Goal: Transaction & Acquisition: Purchase product/service

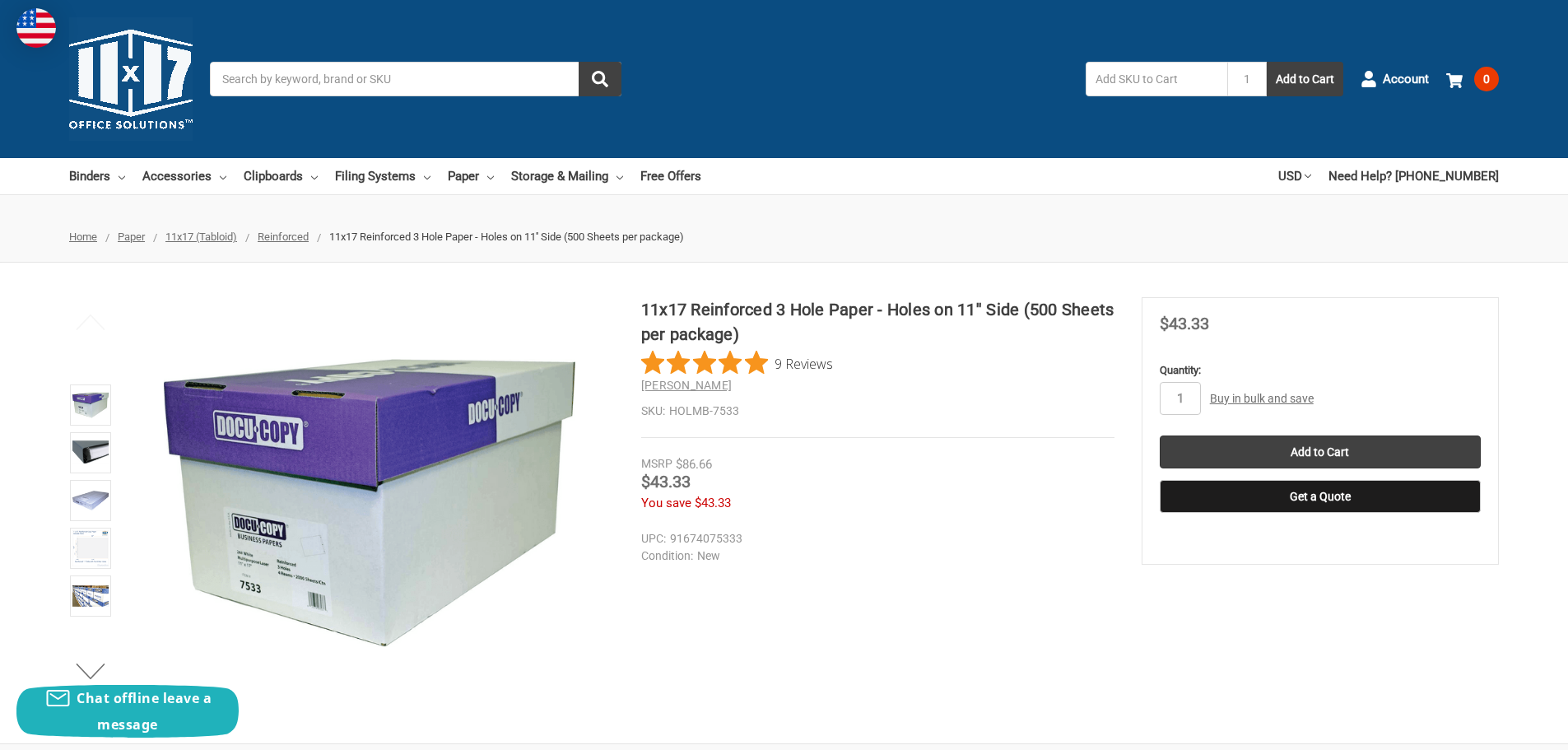
click at [294, 76] on input "Search" at bounding box center [415, 79] width 411 height 34
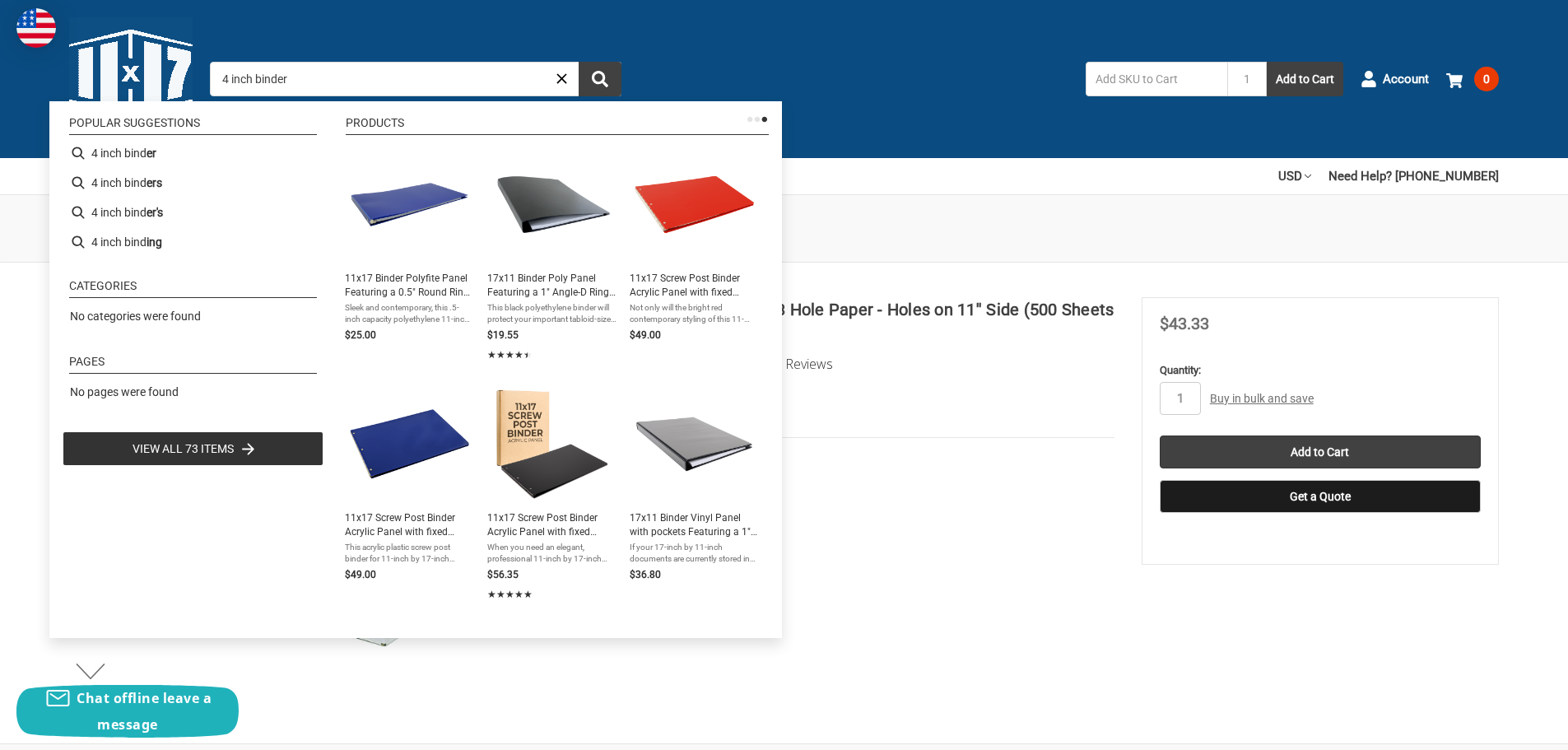
type input "4 inch binders"
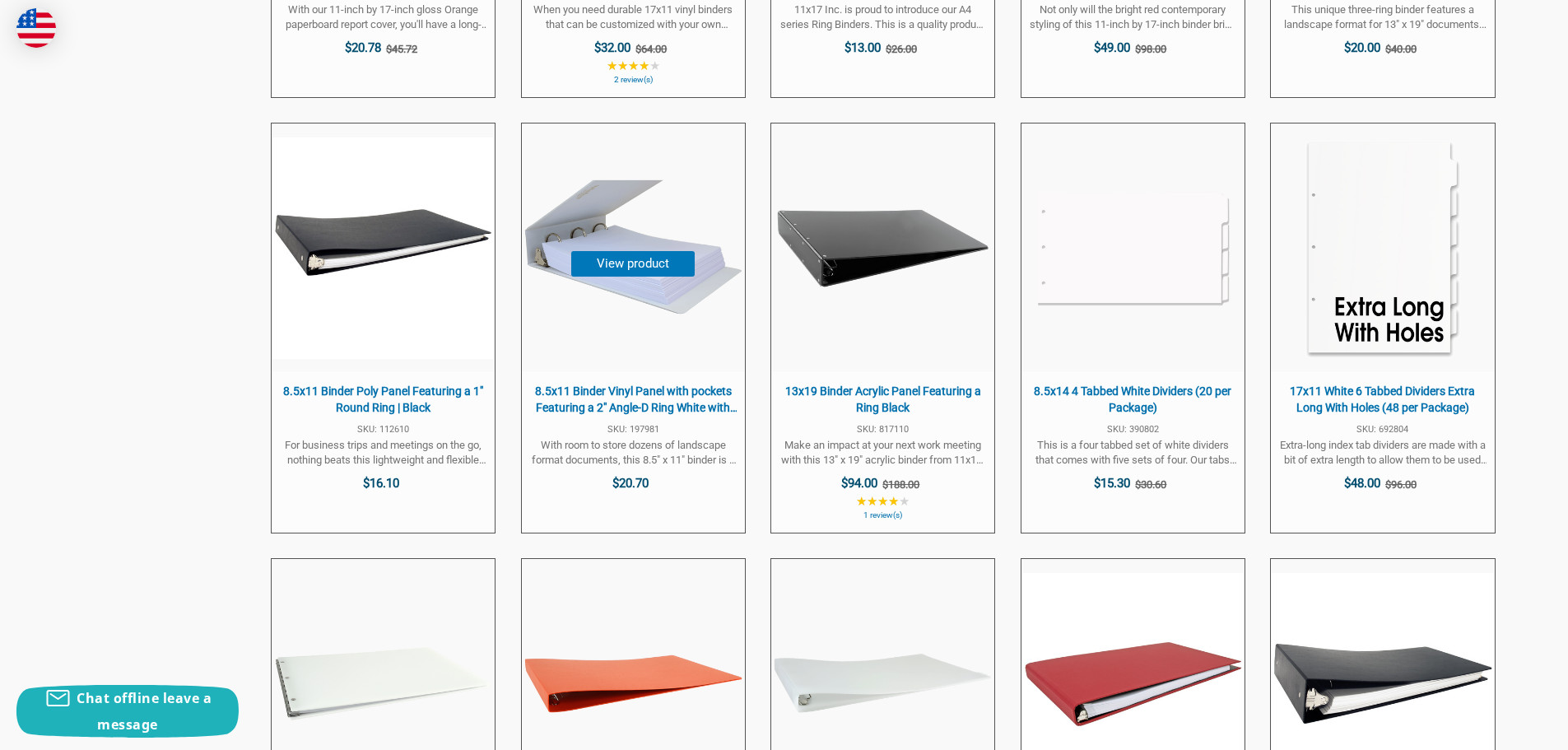
scroll to position [2469, 0]
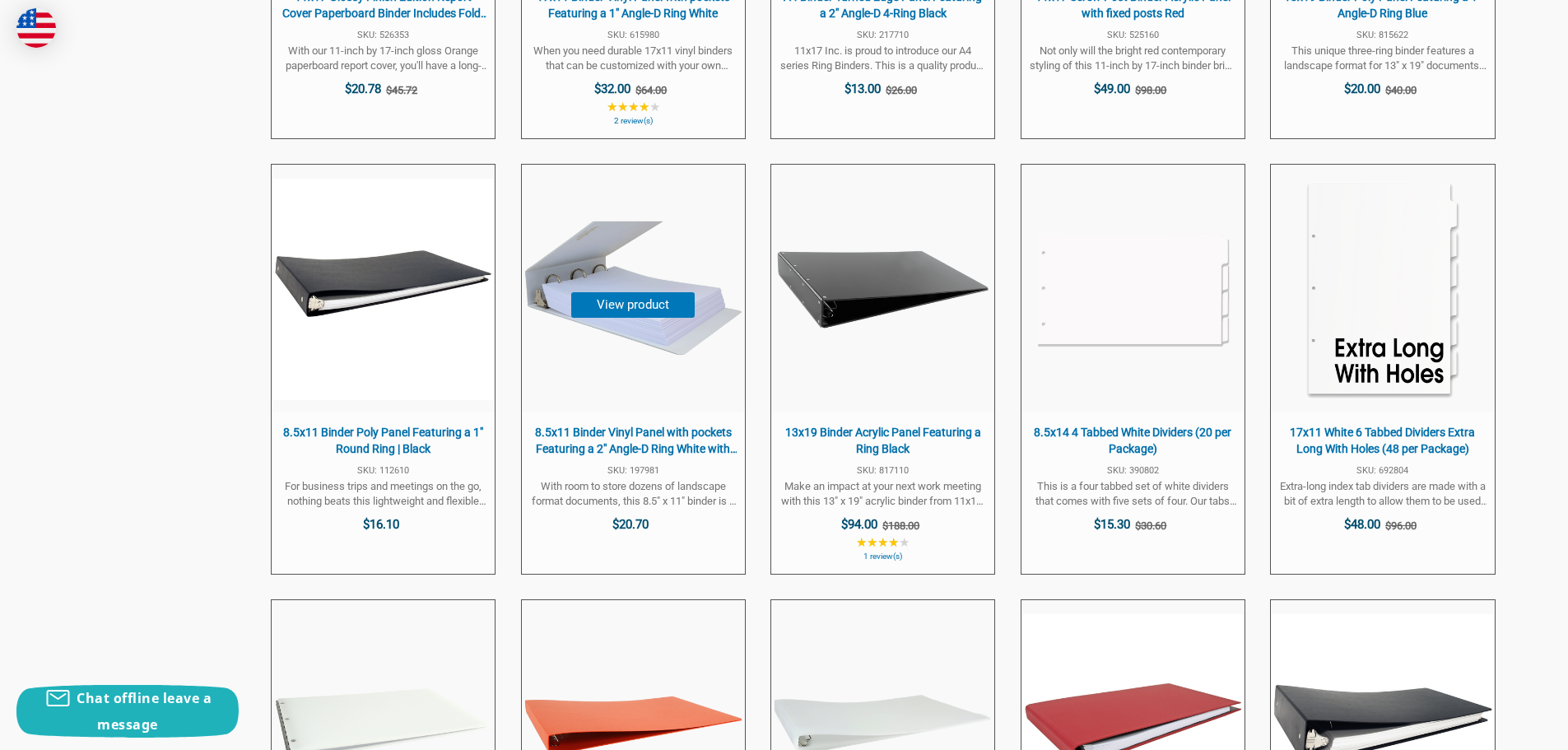
click at [614, 440] on span "8.5x11 Binder Vinyl Panel with pockets Featuring a 2" Angle-D Ring White with T…" at bounding box center [633, 441] width 207 height 32
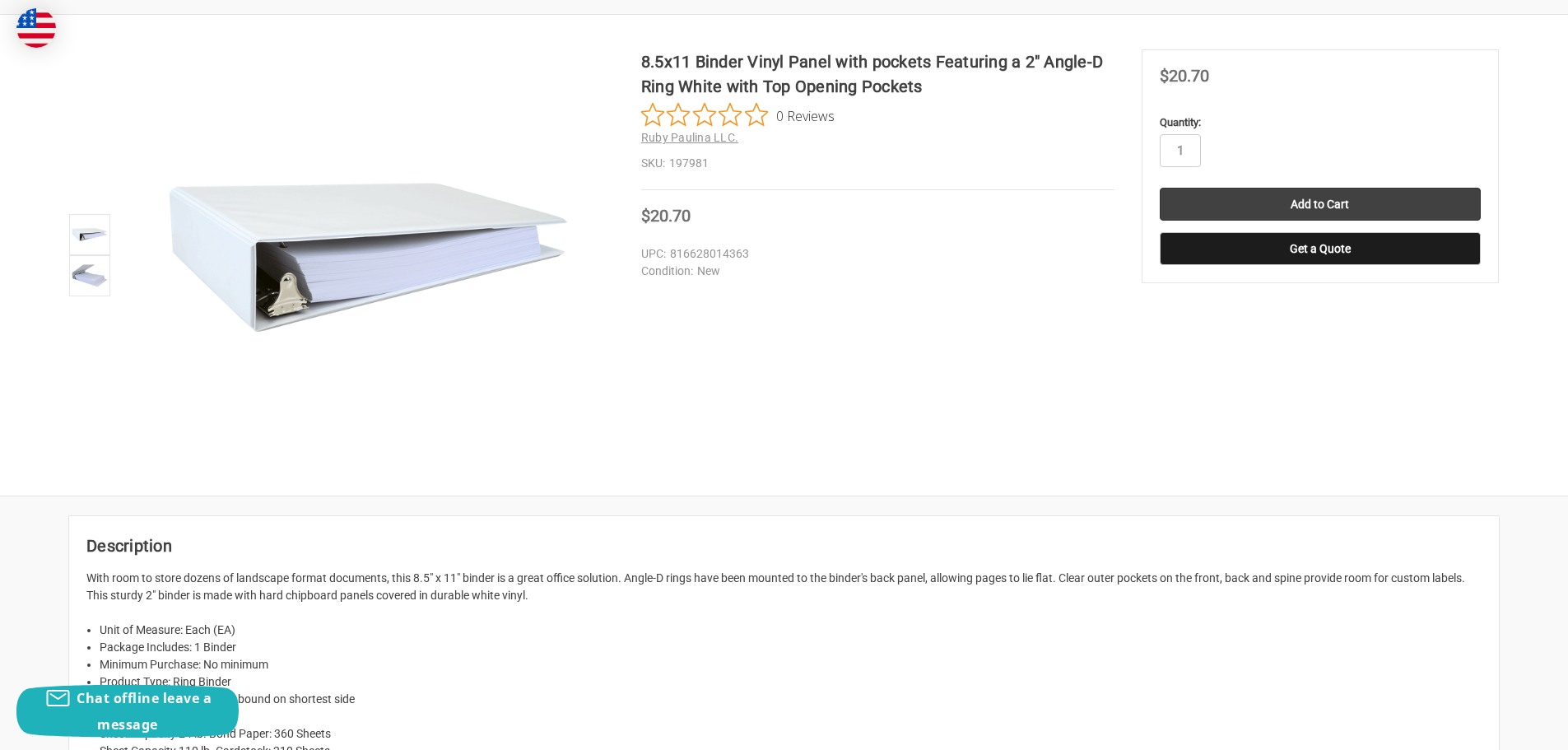
scroll to position [247, 0]
click at [87, 271] on img at bounding box center [89, 276] width 36 height 36
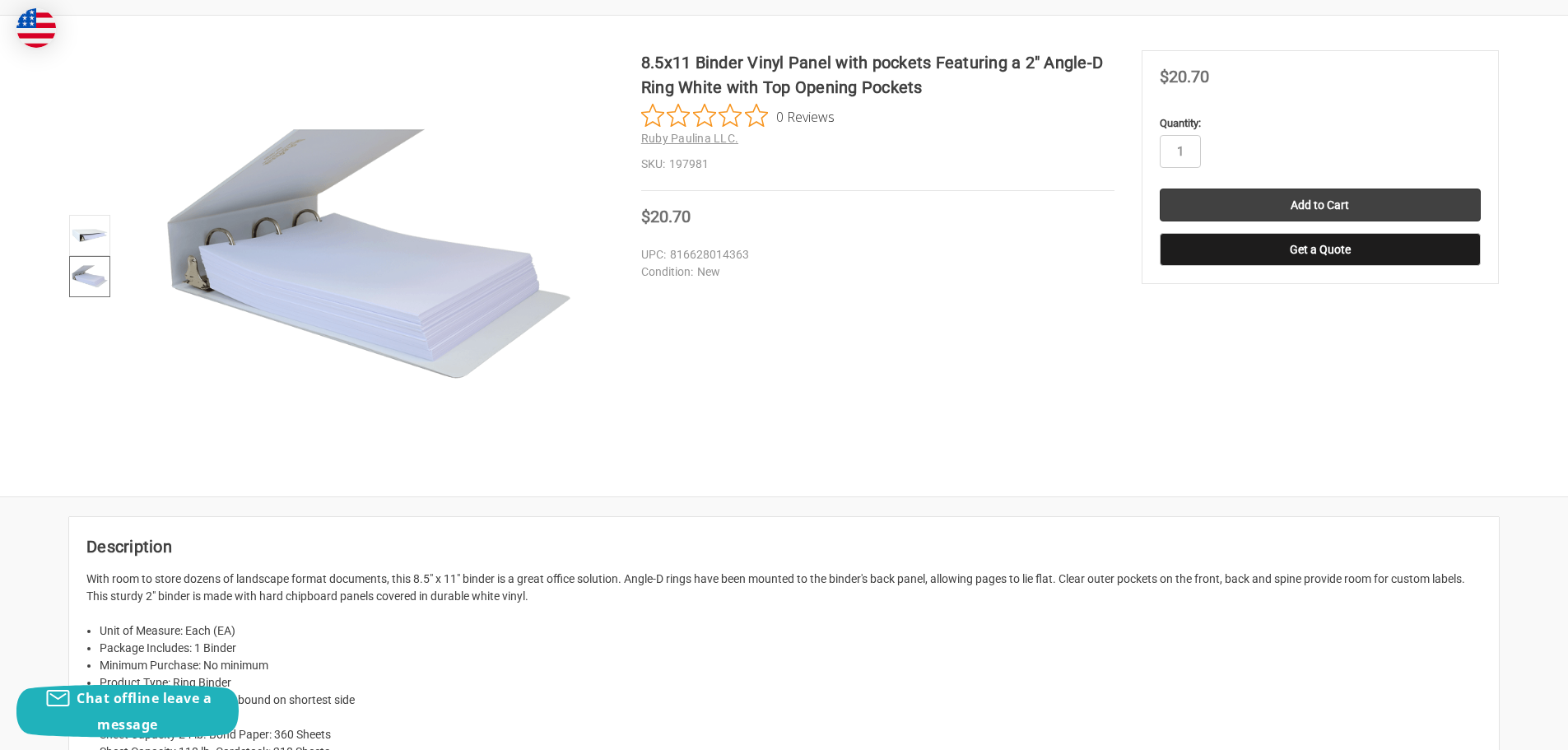
click at [614, 337] on section at bounding box center [355, 256] width 572 height 411
click at [791, 303] on div "8.5x11 Binder Vinyl Panel with pockets Featuring a 2" Angle-D Ring White with T…" at bounding box center [784, 256] width 1568 height 411
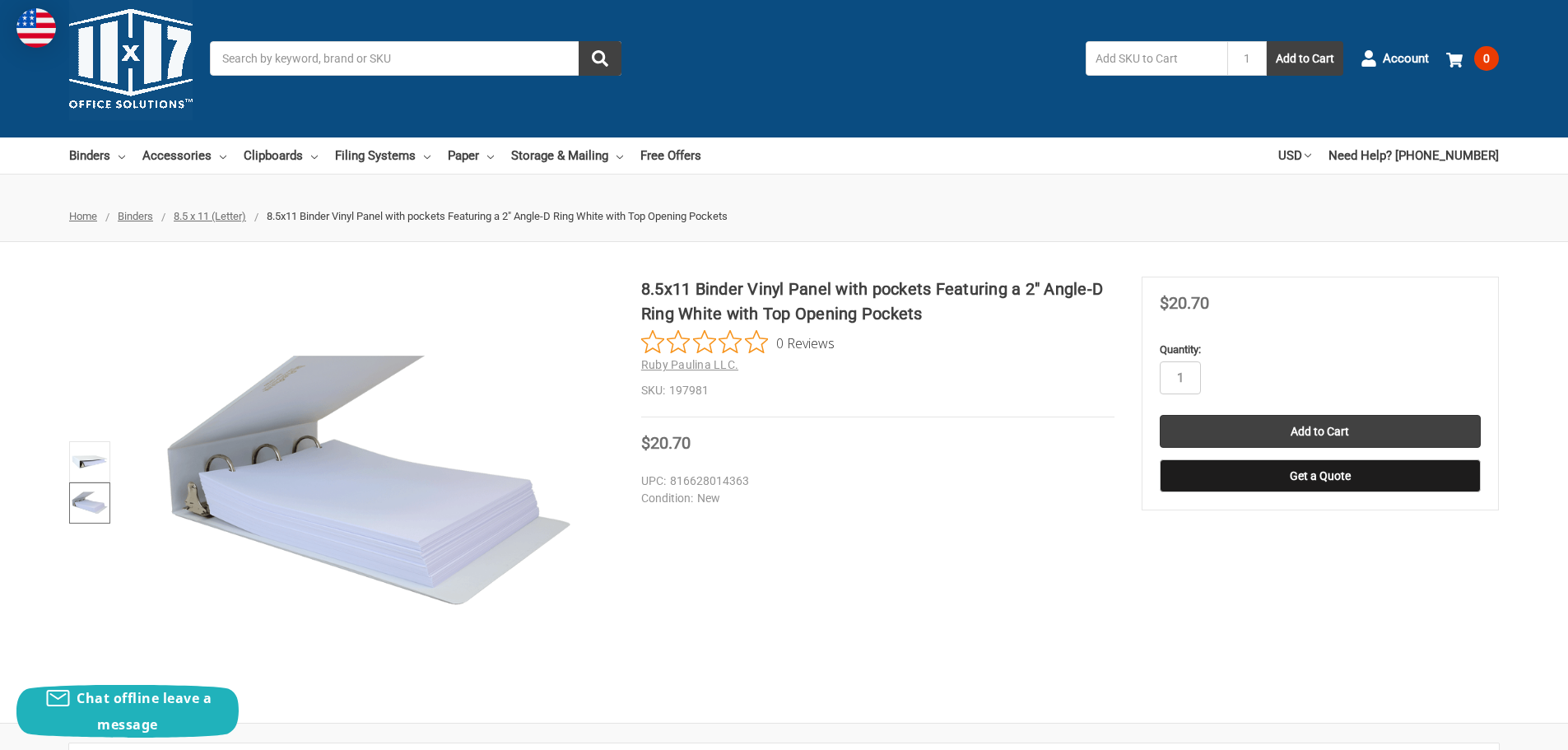
scroll to position [0, 0]
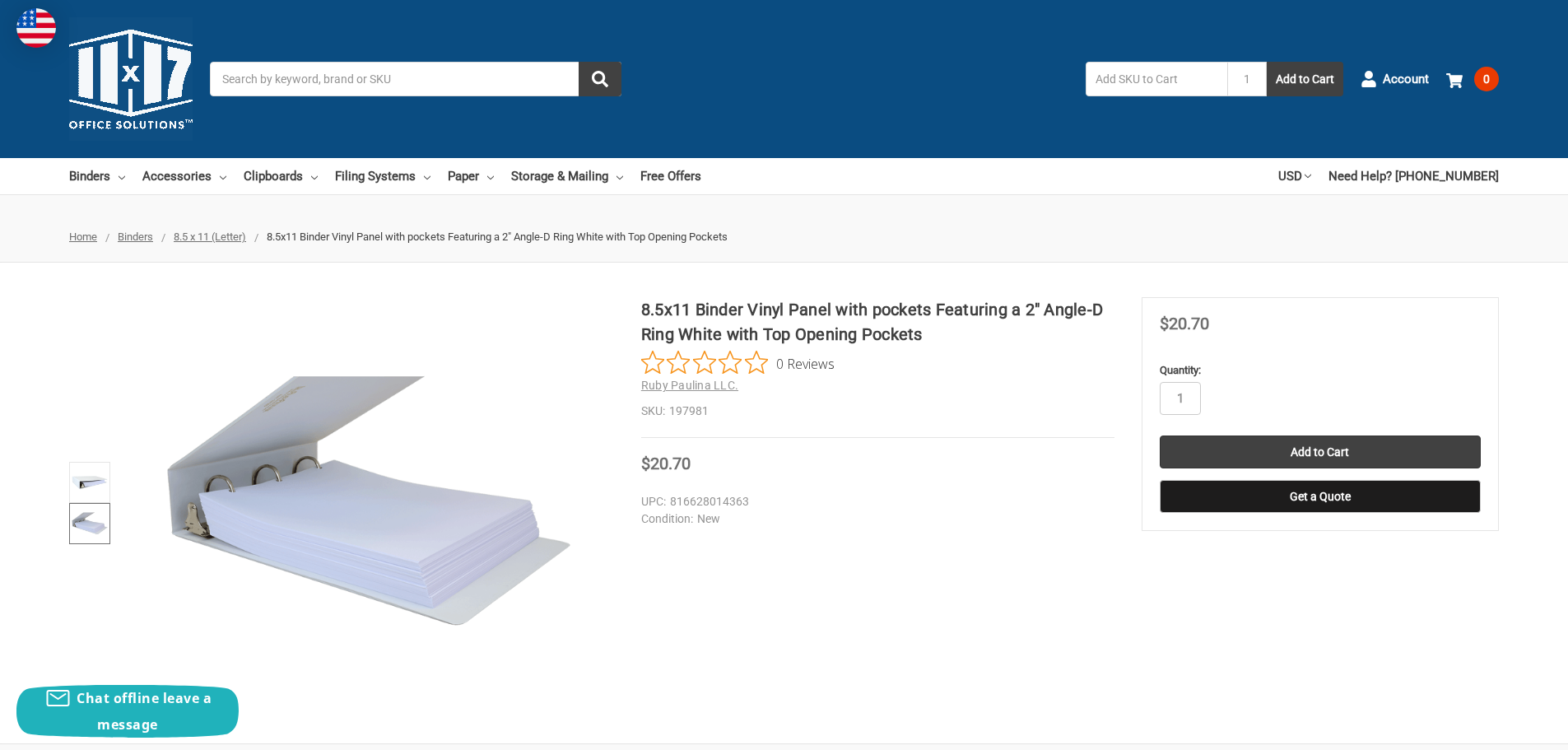
click at [214, 242] on span "8.5 x 11 (Letter)" at bounding box center [209, 236] width 72 height 12
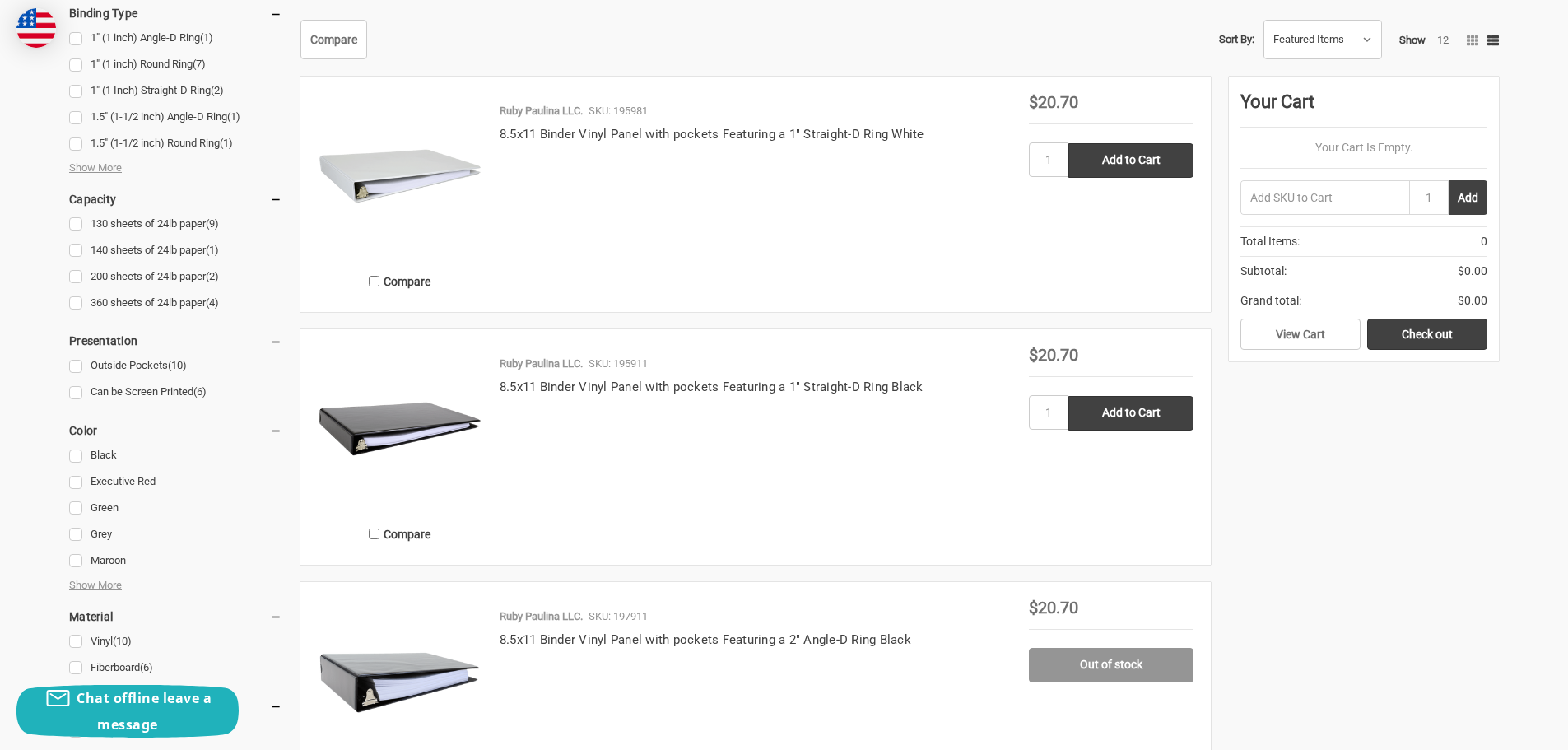
scroll to position [905, 0]
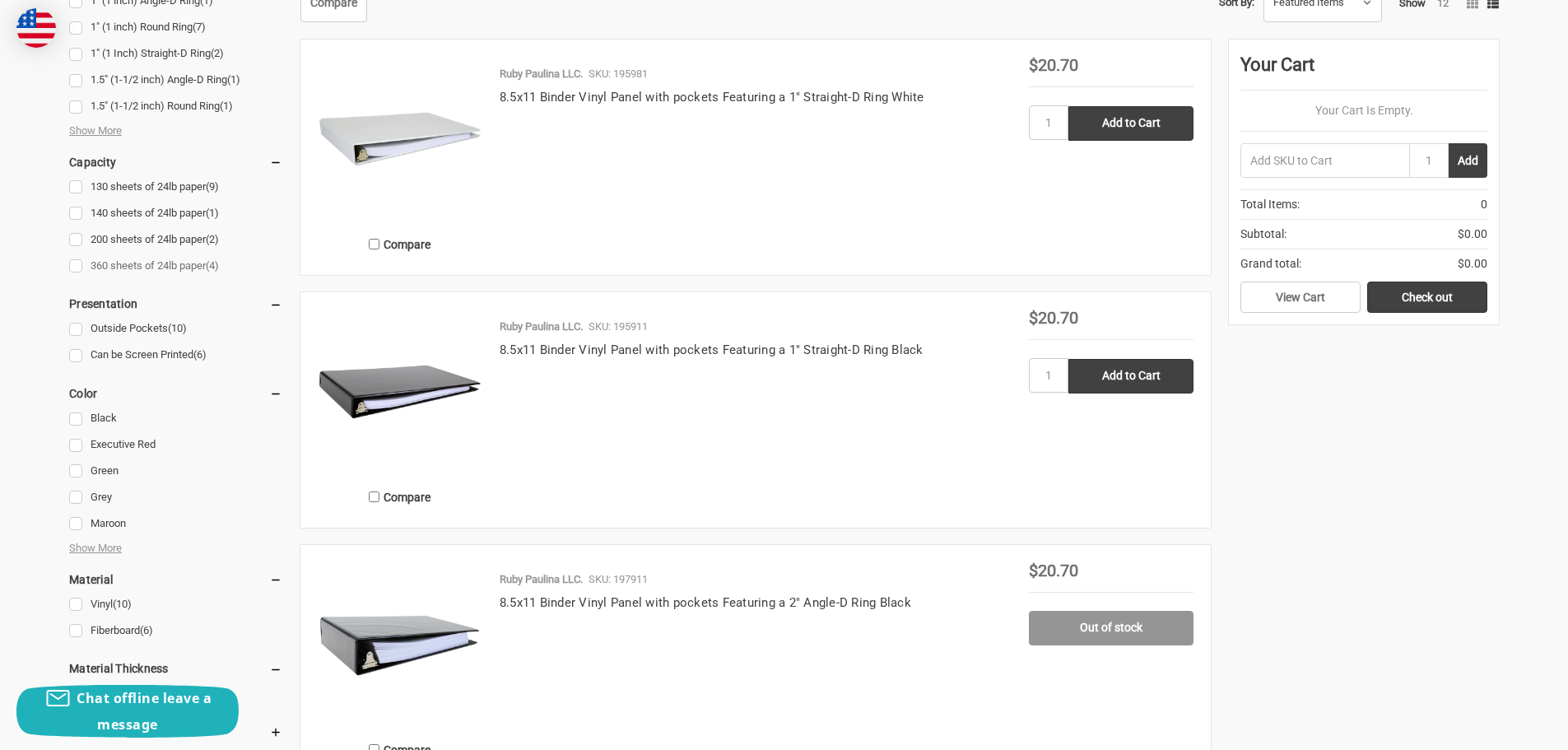
click at [76, 265] on link "360 sheets of 24lb paper (4)" at bounding box center [176, 266] width 213 height 22
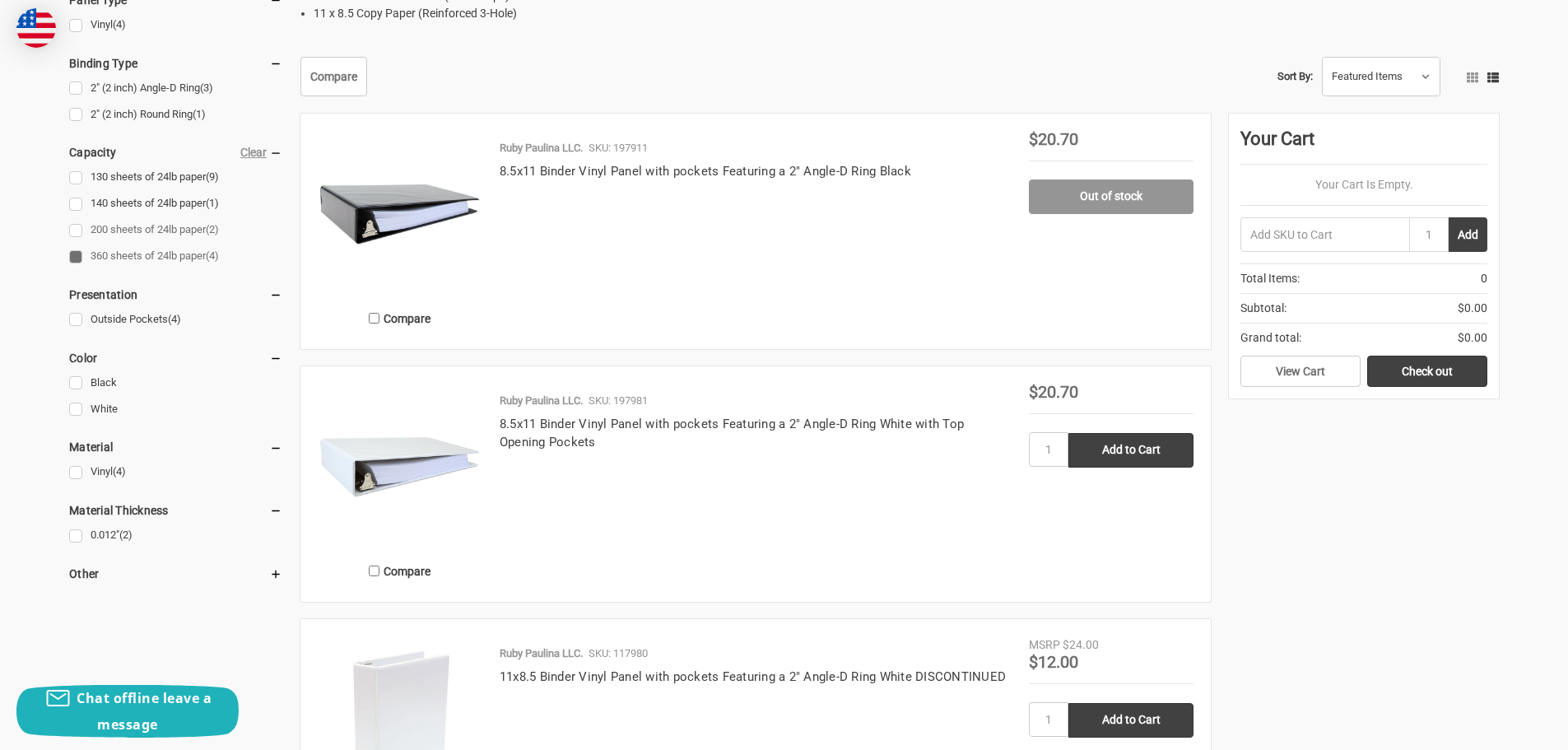
scroll to position [823, 0]
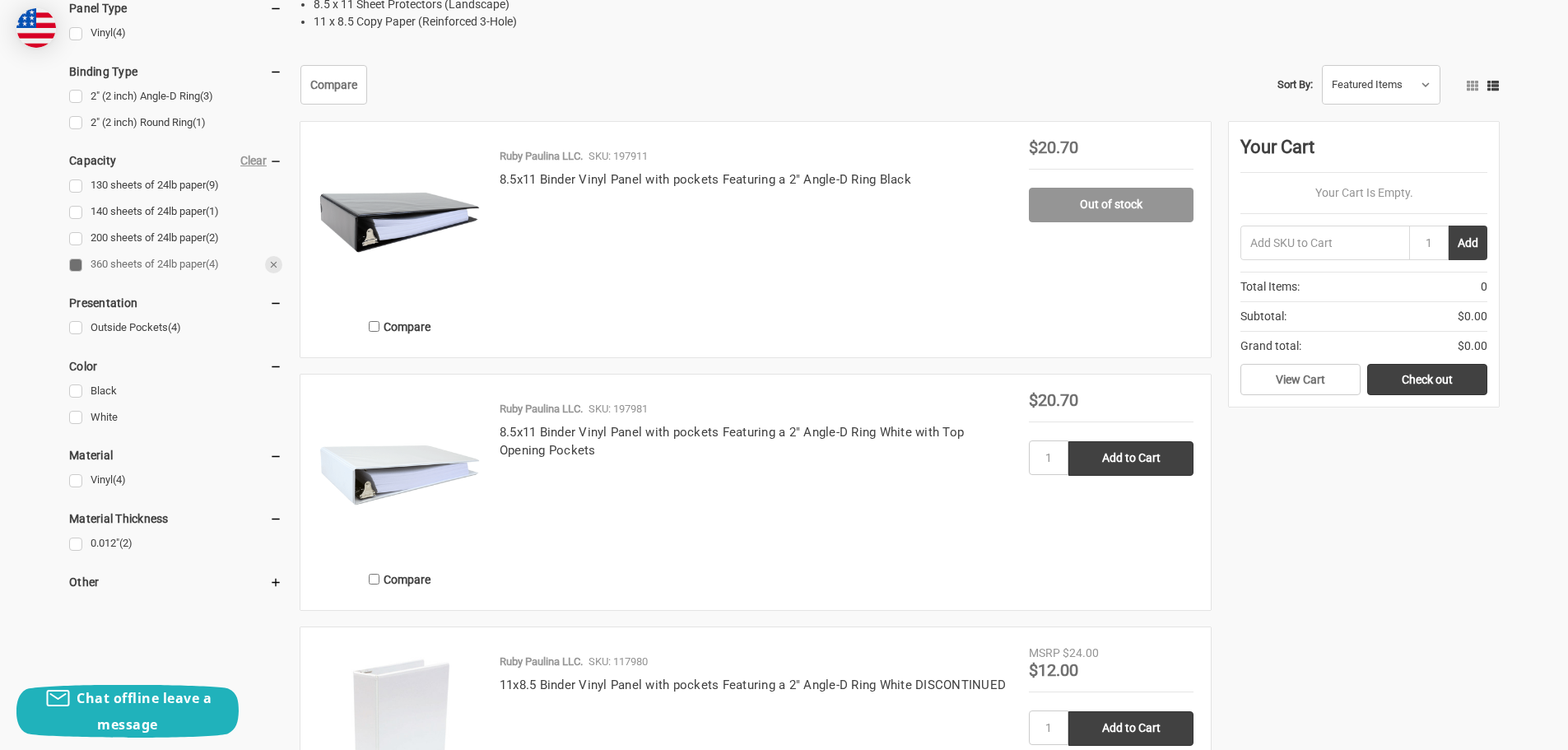
click at [76, 266] on link "360 sheets of 24lb paper (4)" at bounding box center [176, 264] width 213 height 22
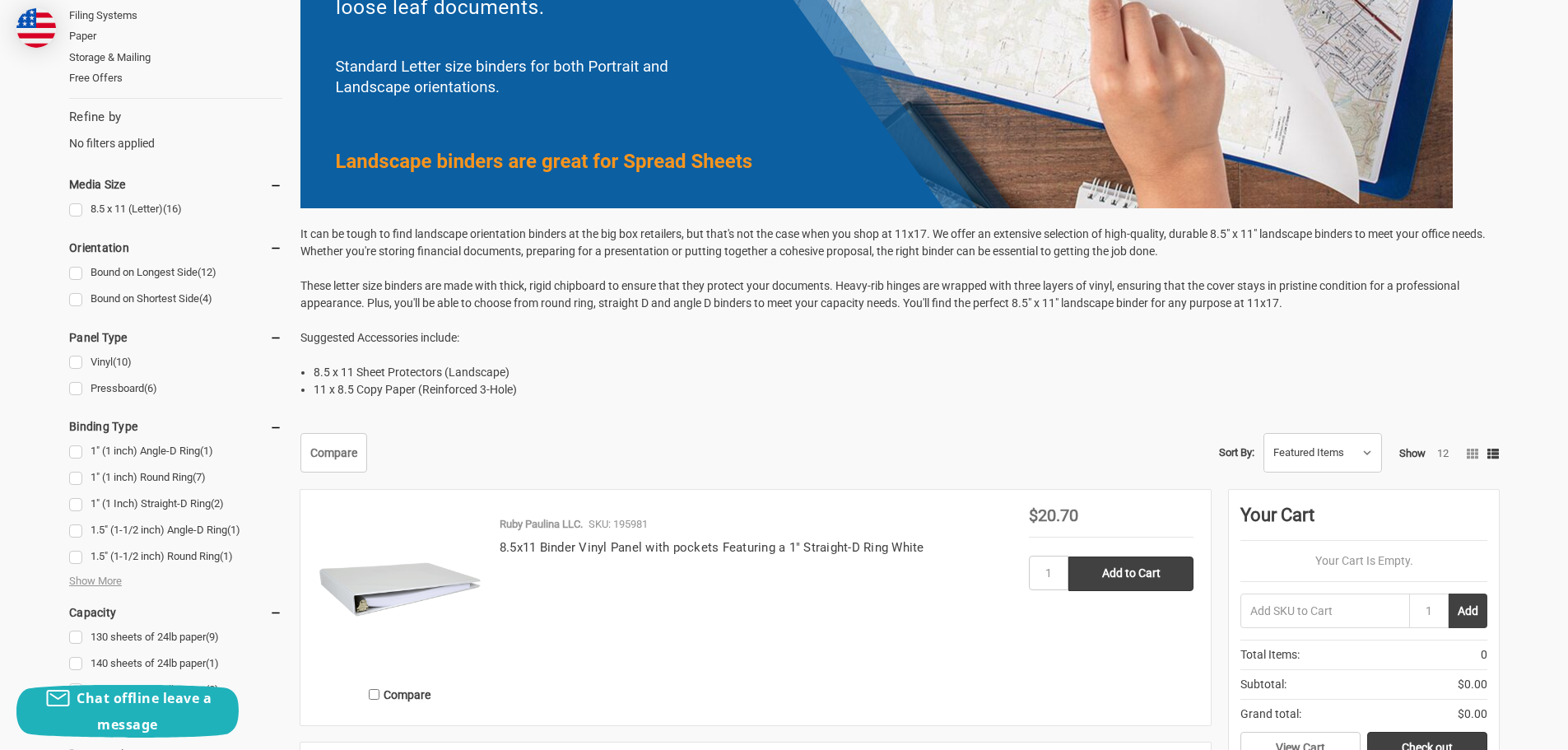
scroll to position [494, 0]
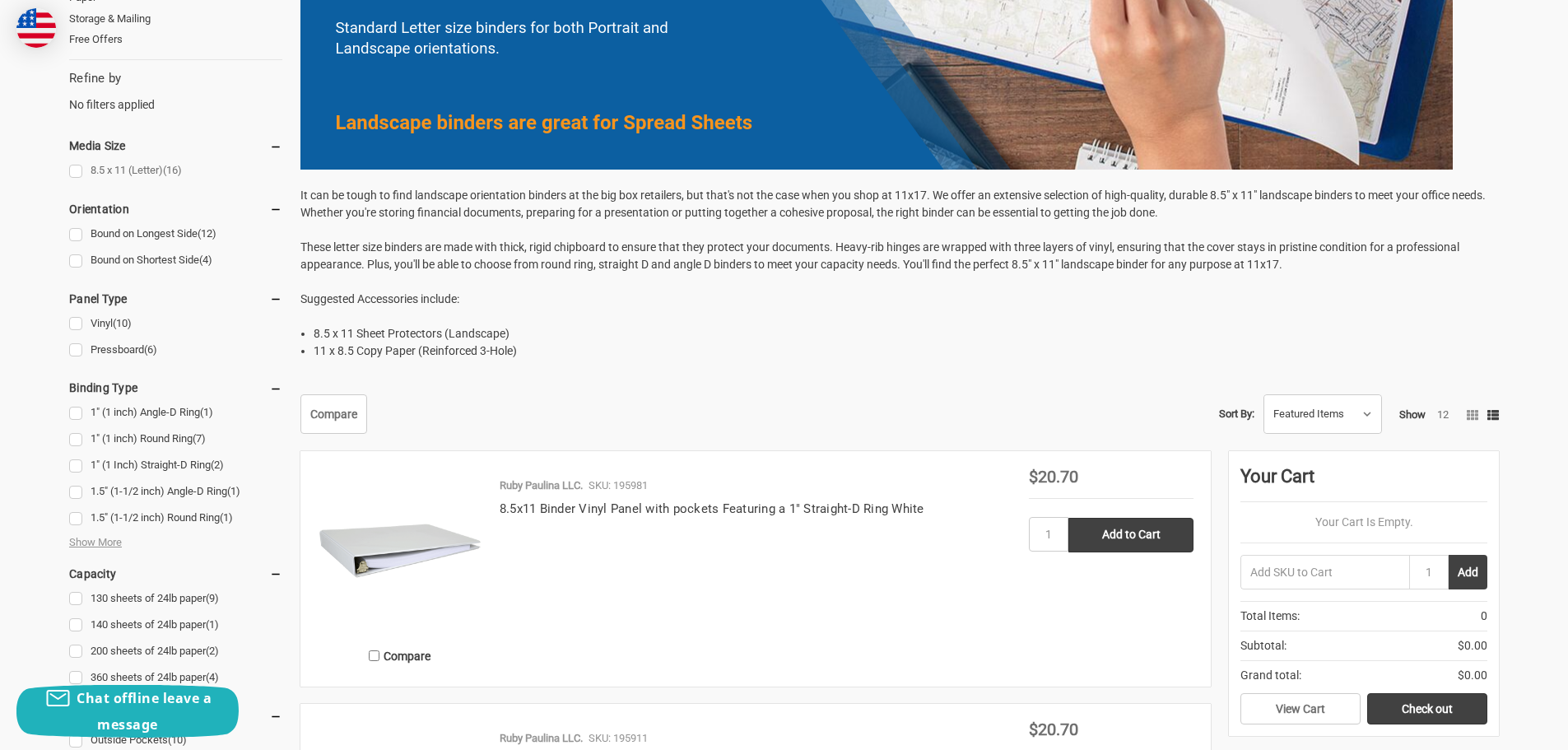
click at [75, 169] on link "8.5 x 11 (Letter) (16)" at bounding box center [176, 170] width 213 height 22
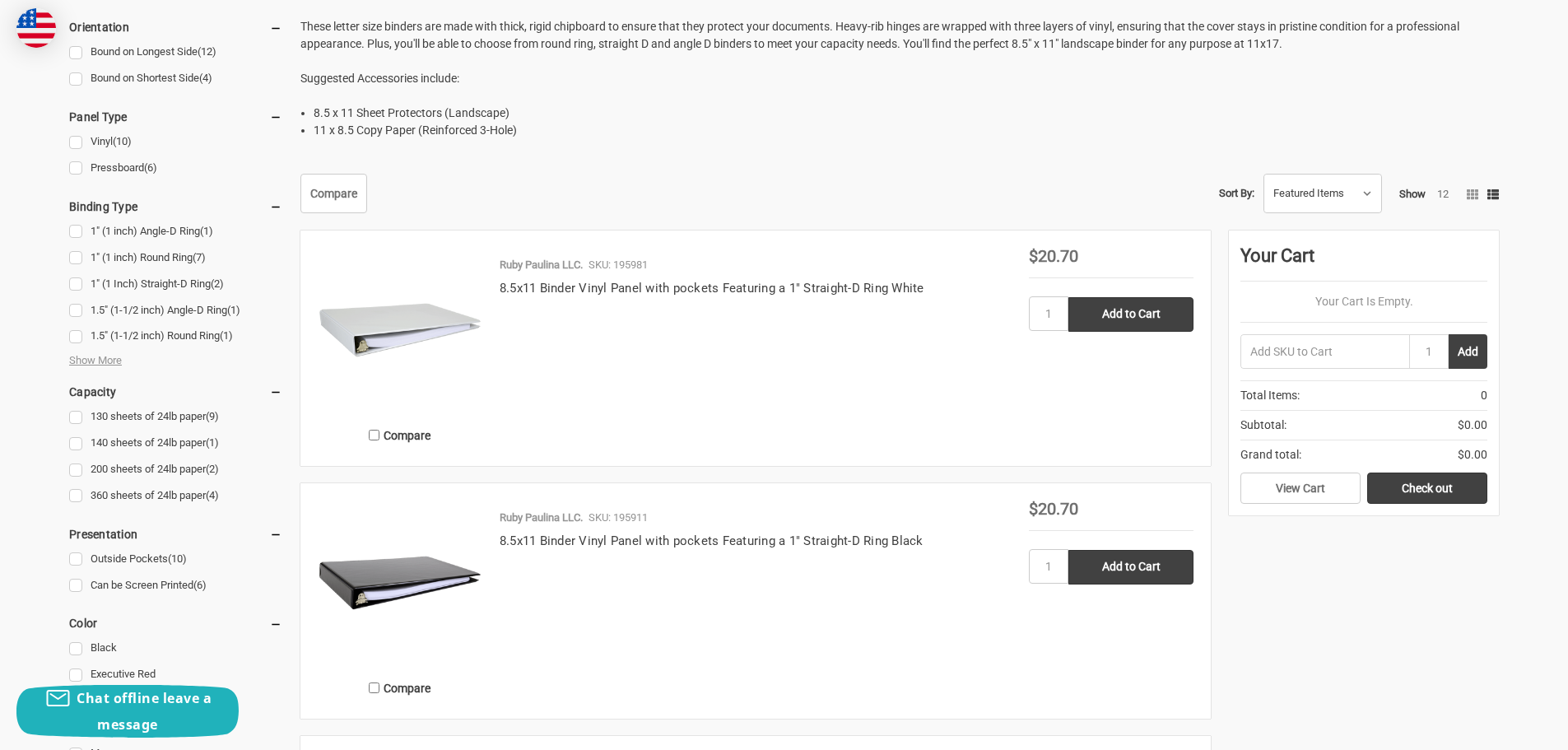
scroll to position [740, 0]
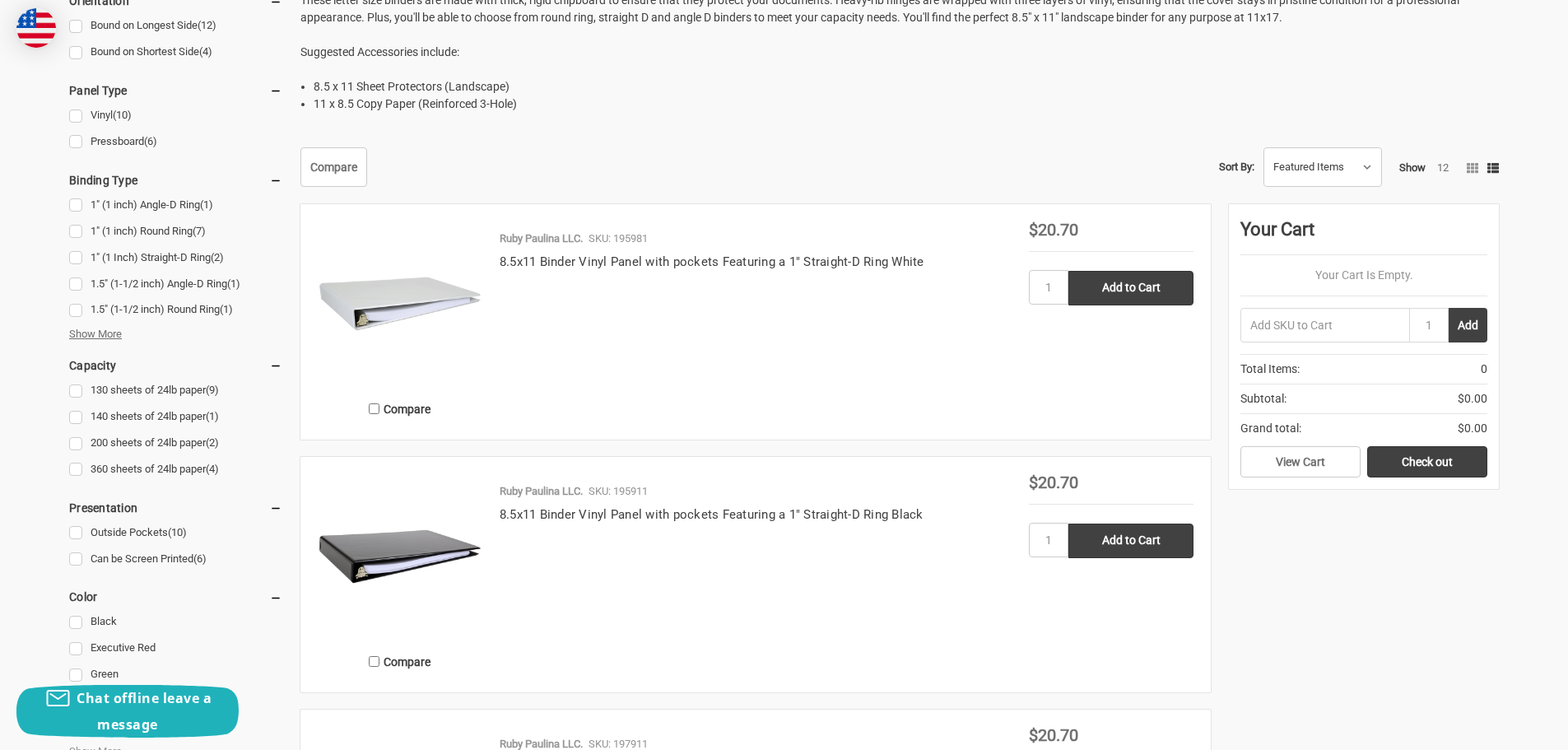
click at [105, 341] on span "Show More" at bounding box center [95, 333] width 52 height 16
click at [107, 335] on span "Show More" at bounding box center [95, 333] width 52 height 16
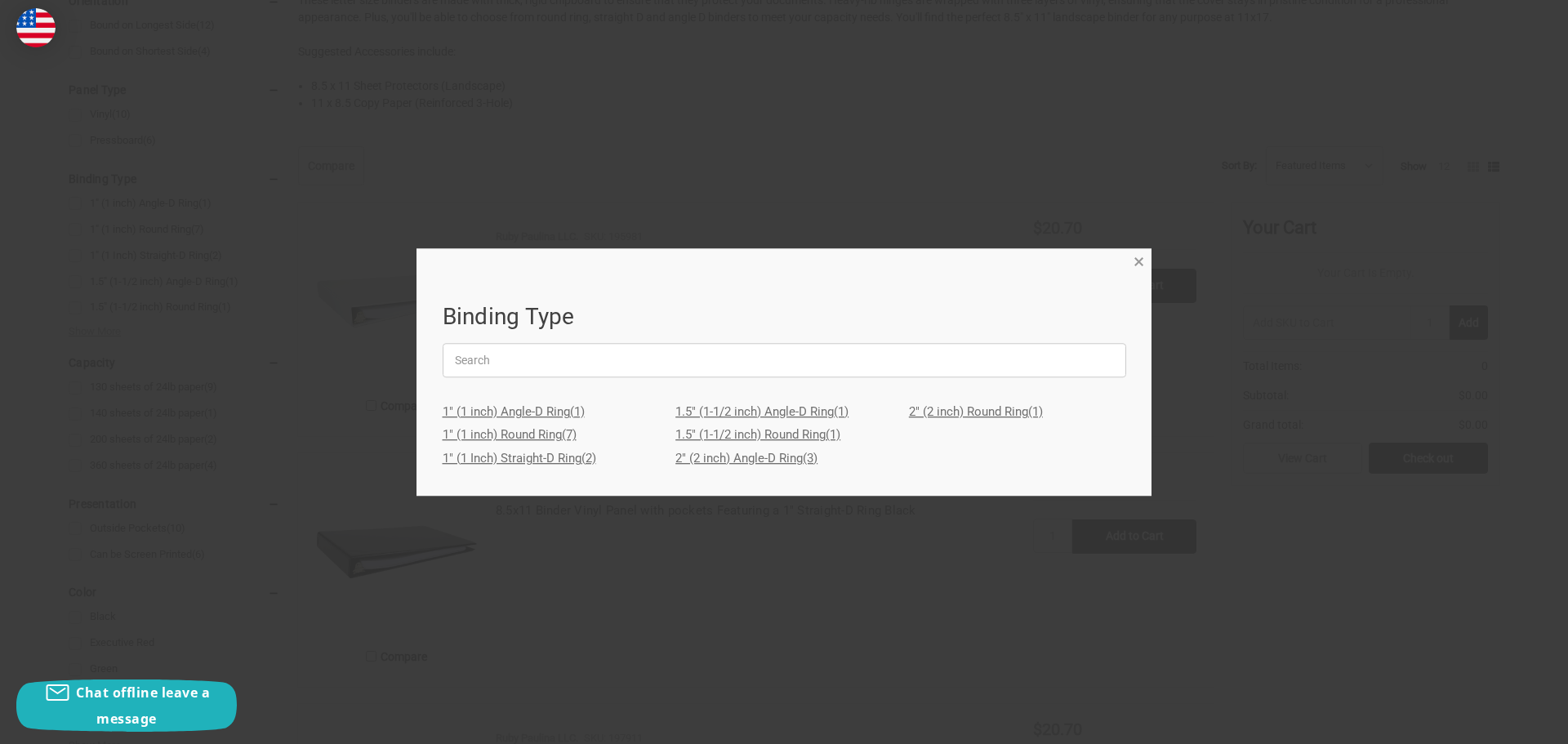
click at [1141, 260] on span "×" at bounding box center [1138, 262] width 10 height 24
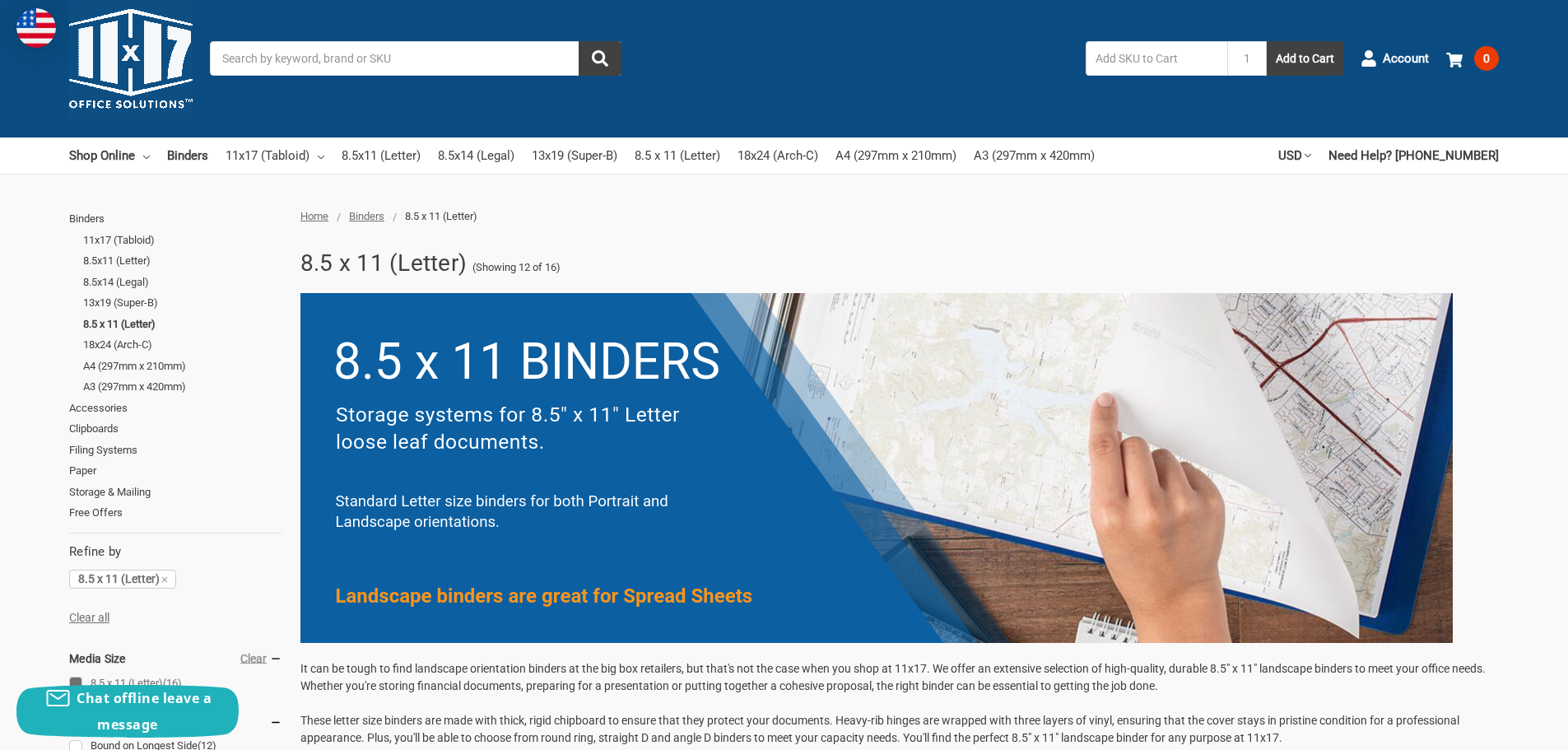
scroll to position [0, 0]
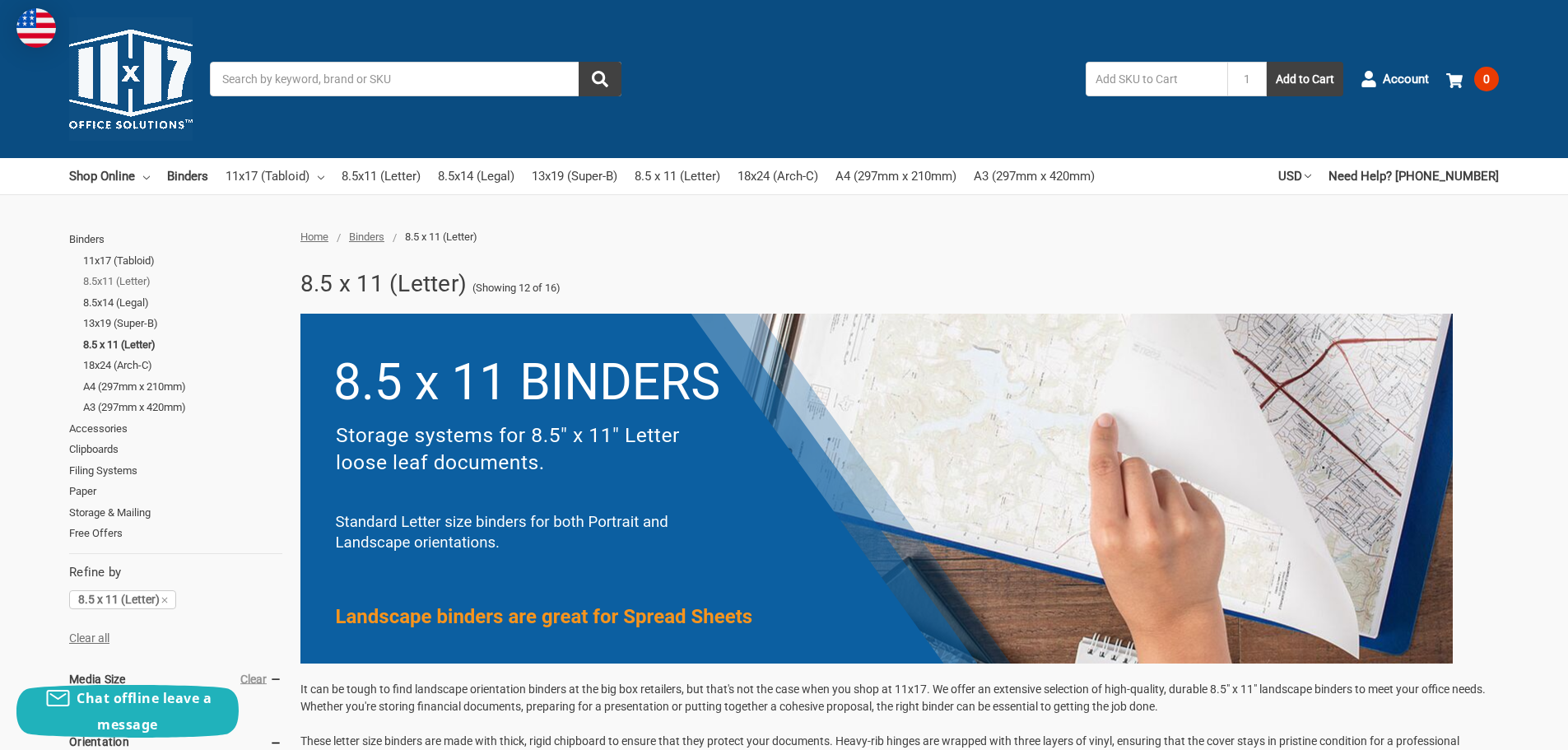
click at [104, 278] on link "8.5x11 (Letter)" at bounding box center [182, 281] width 199 height 21
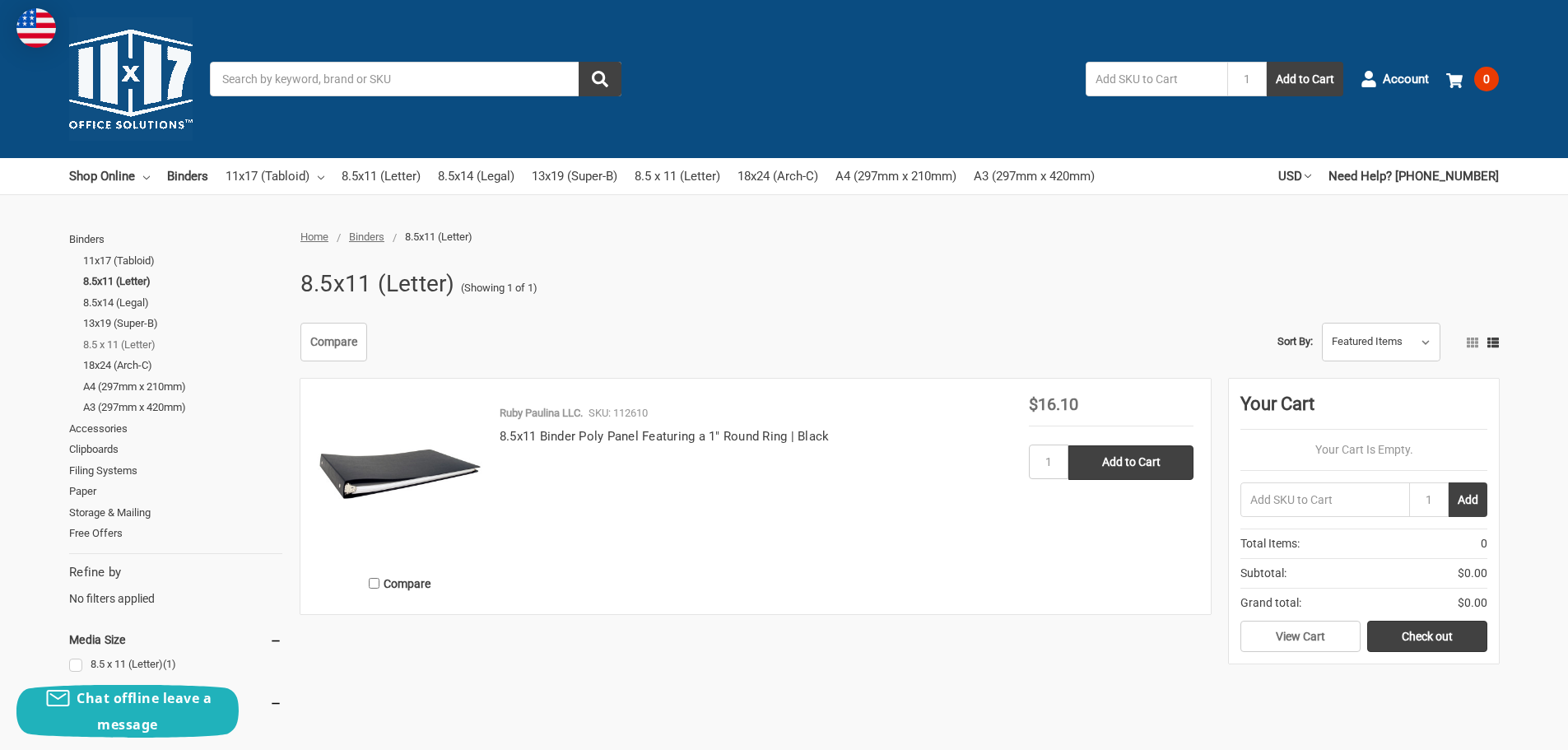
click at [110, 344] on link "8.5 x 11 (Letter)" at bounding box center [182, 345] width 199 height 21
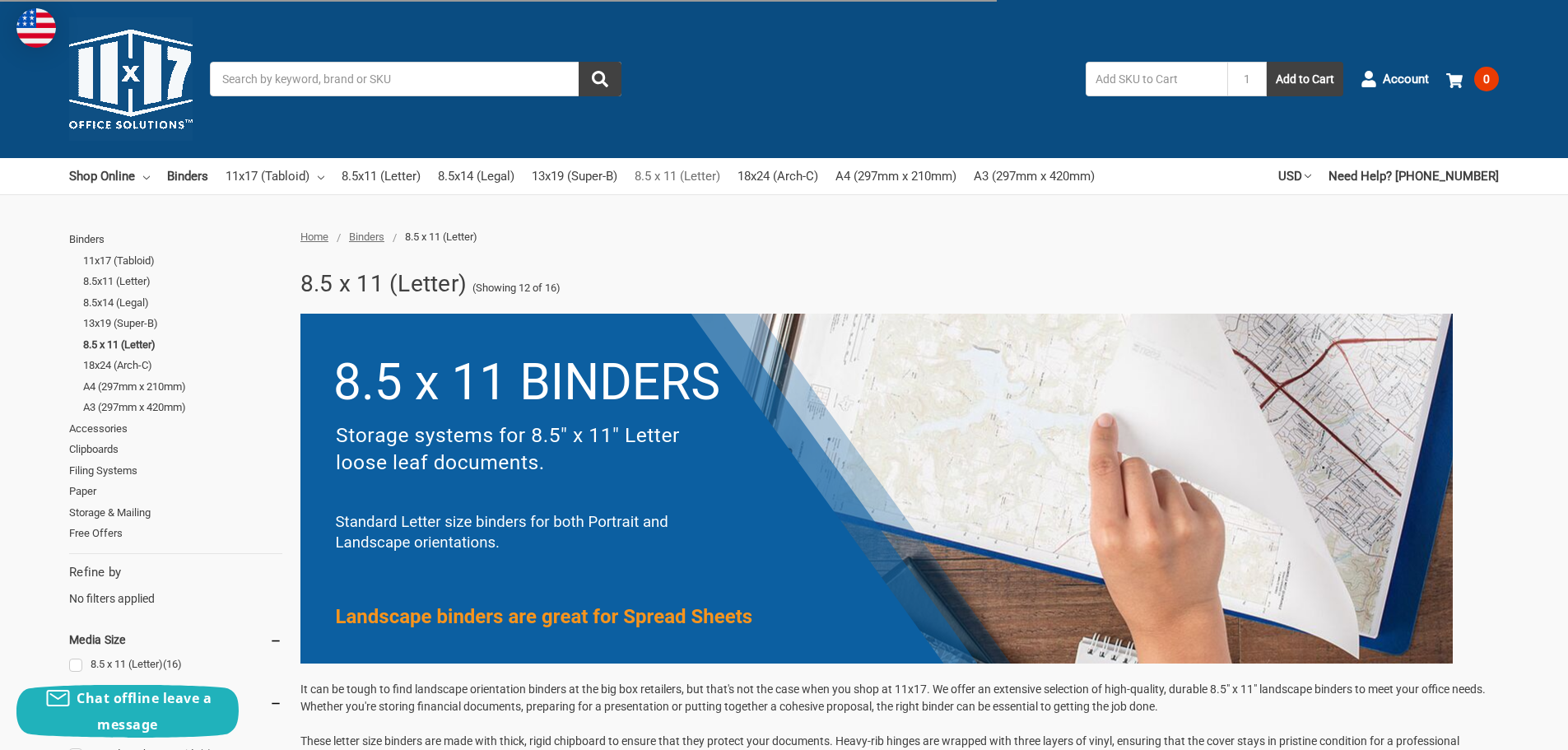
click at [703, 172] on link "8.5 x 11 (Letter)" at bounding box center [678, 176] width 86 height 36
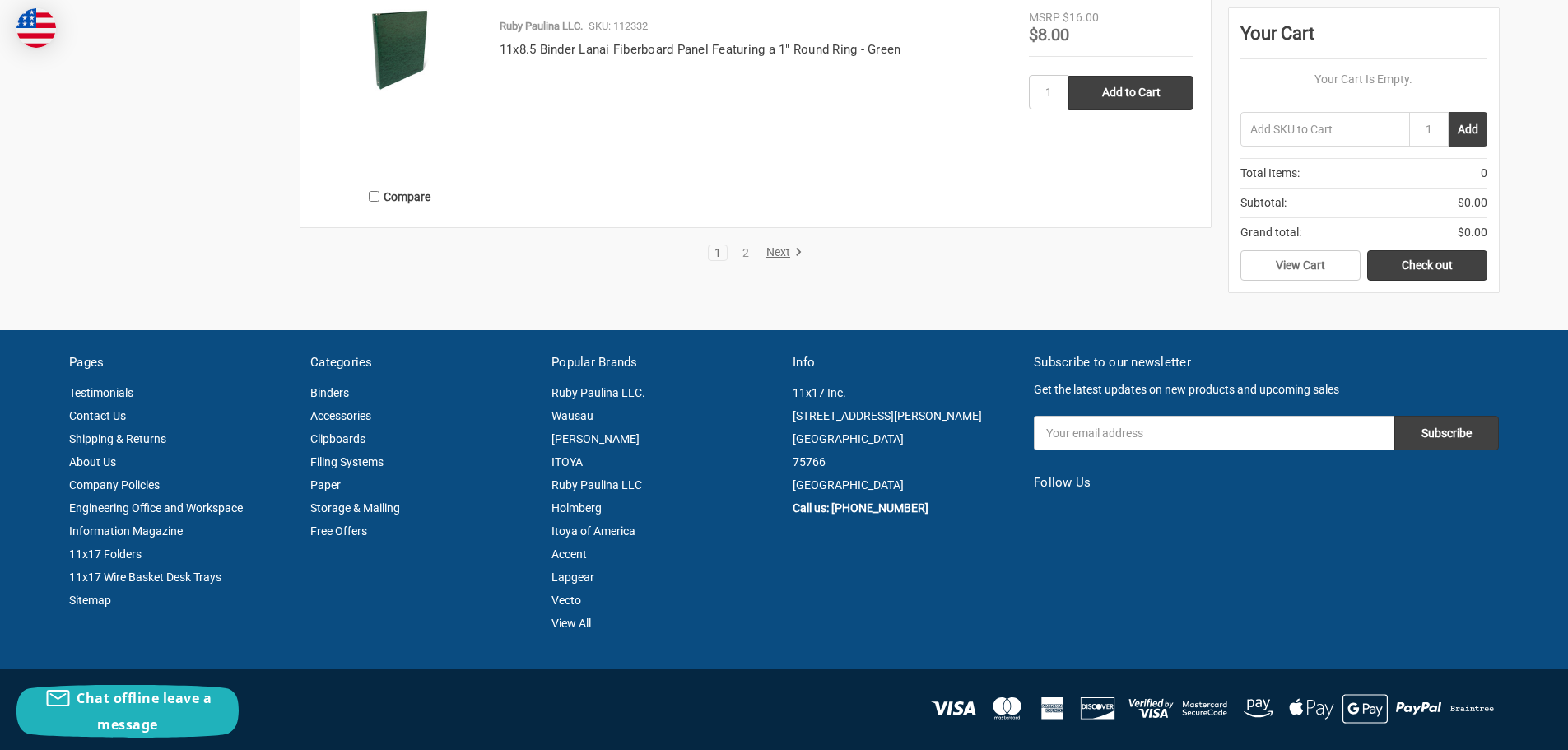
scroll to position [3702, 0]
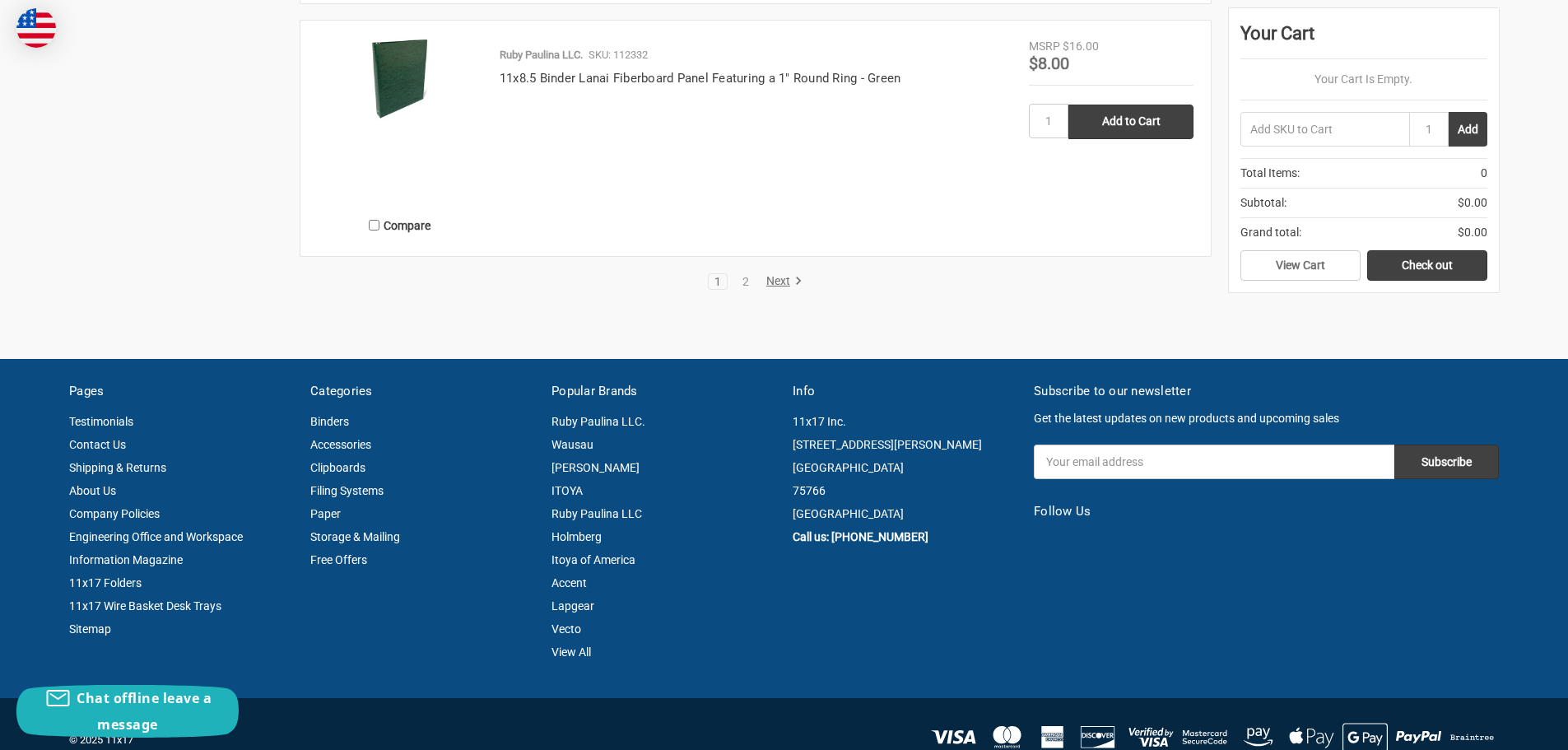
click at [776, 278] on link "Next" at bounding box center [782, 282] width 42 height 15
